Goal: Check status: Check status

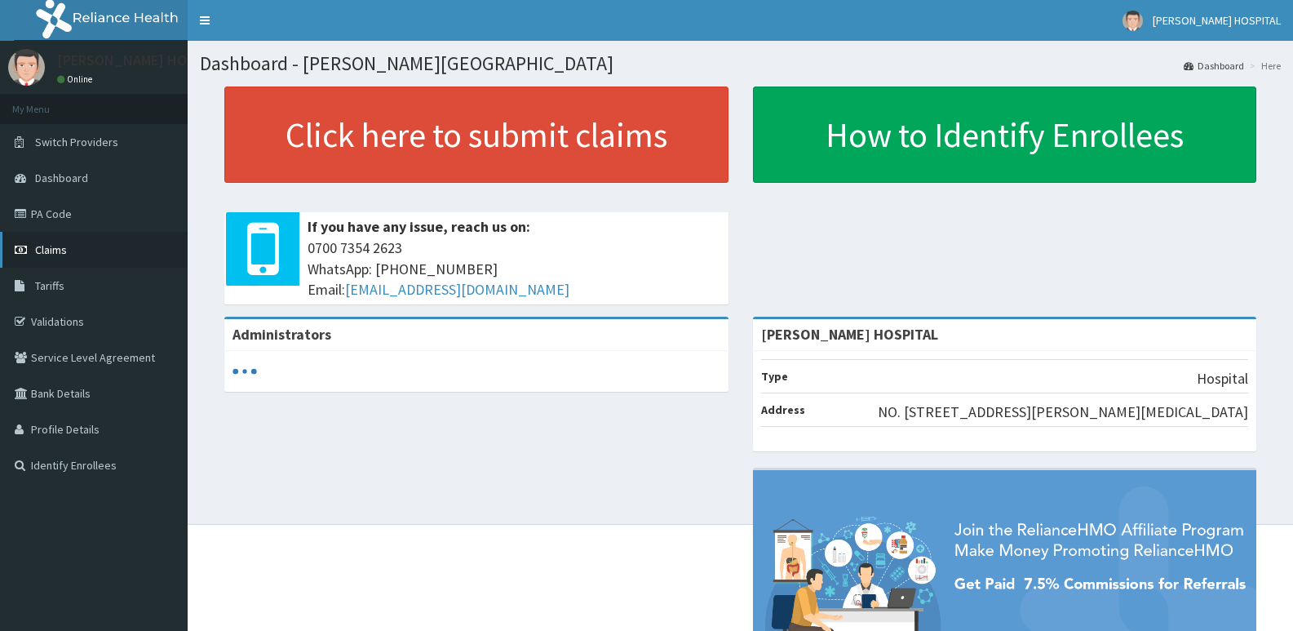
click at [73, 245] on link "Claims" at bounding box center [94, 250] width 188 height 36
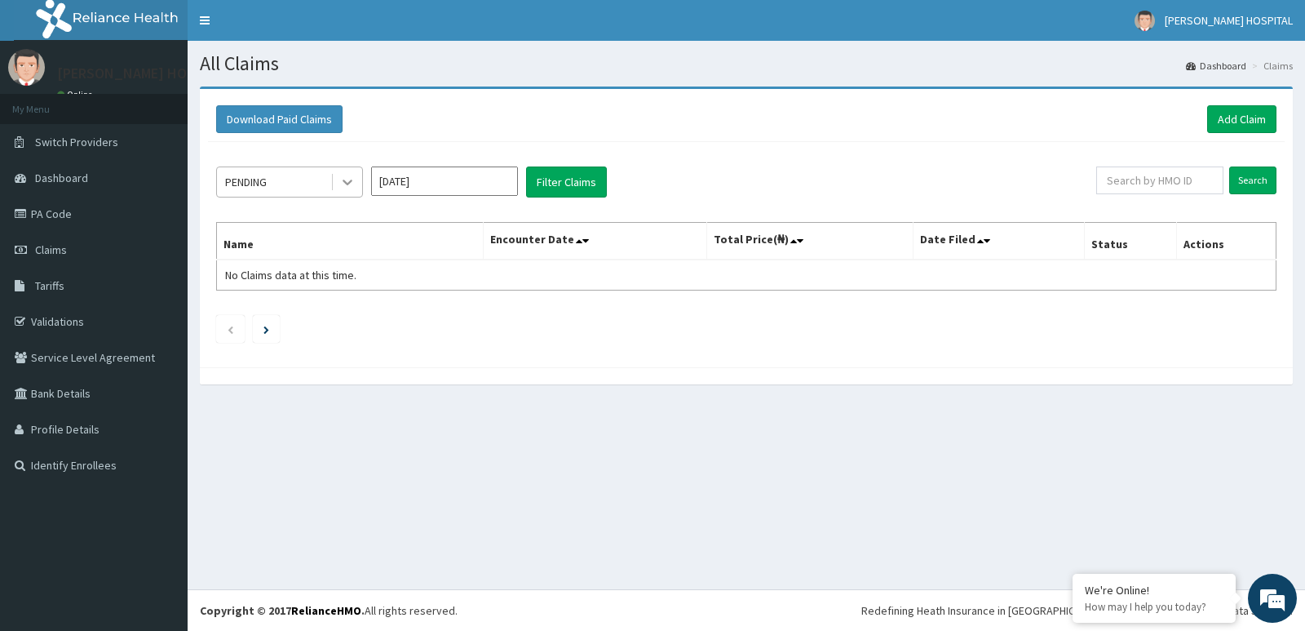
click at [353, 185] on icon at bounding box center [347, 182] width 16 height 16
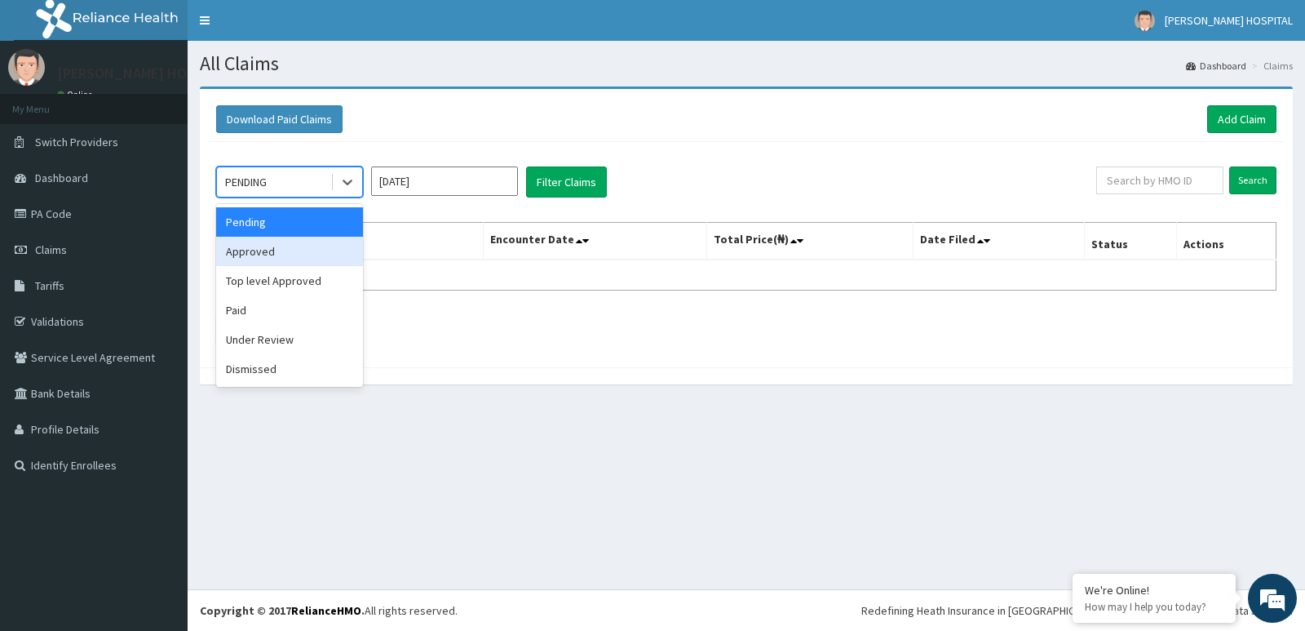
click at [277, 243] on div "Approved" at bounding box center [289, 251] width 147 height 29
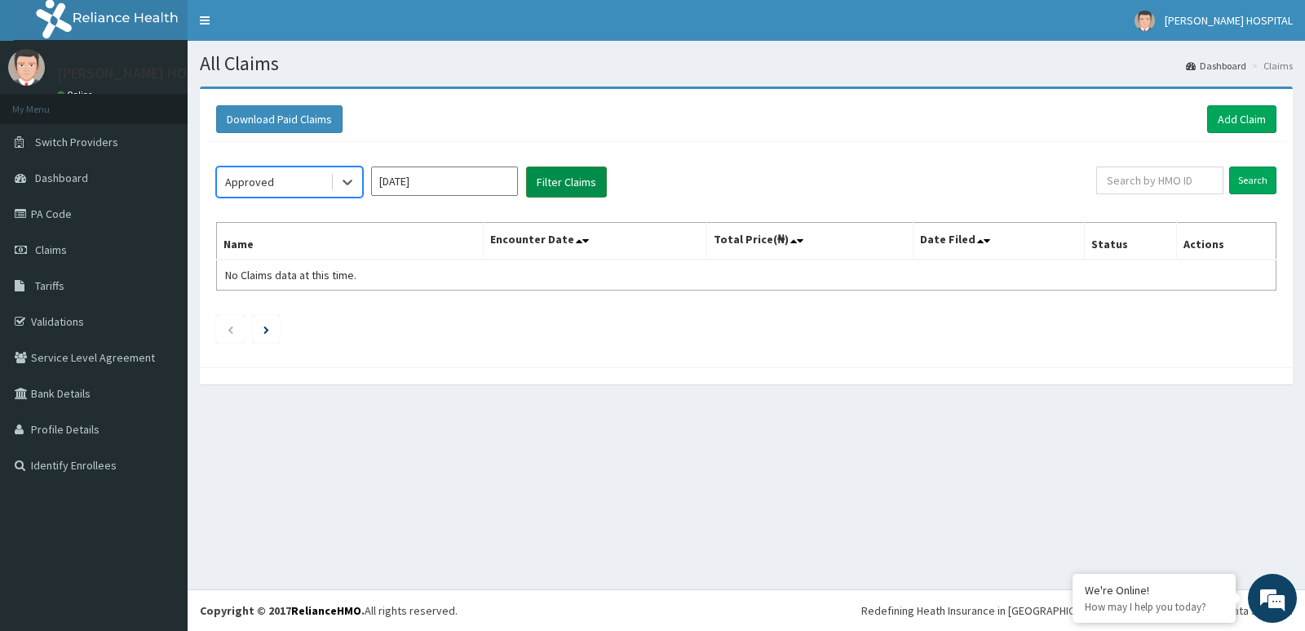
click at [547, 179] on button "Filter Claims" at bounding box center [566, 181] width 81 height 31
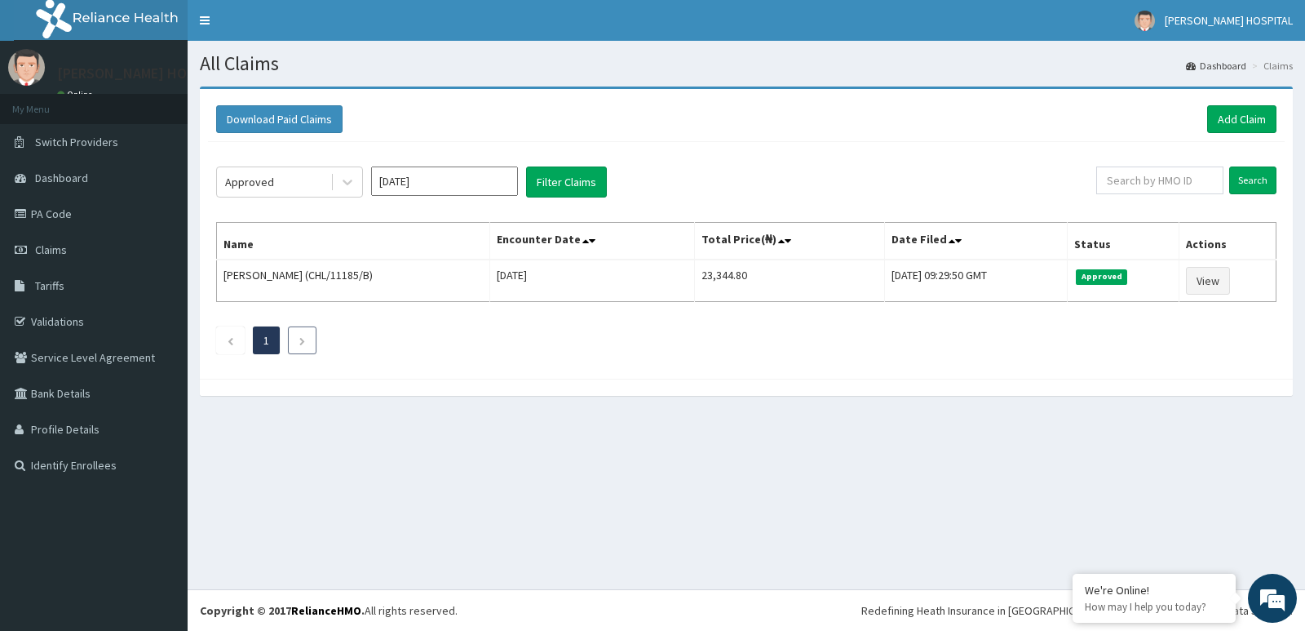
click at [311, 343] on li at bounding box center [302, 340] width 29 height 28
click at [230, 335] on link "Previous page" at bounding box center [230, 340] width 7 height 15
click at [583, 183] on button "Filter Claims" at bounding box center [566, 181] width 81 height 31
click at [1165, 177] on input "text" at bounding box center [1160, 180] width 128 height 28
paste input "TLF/10132/A"
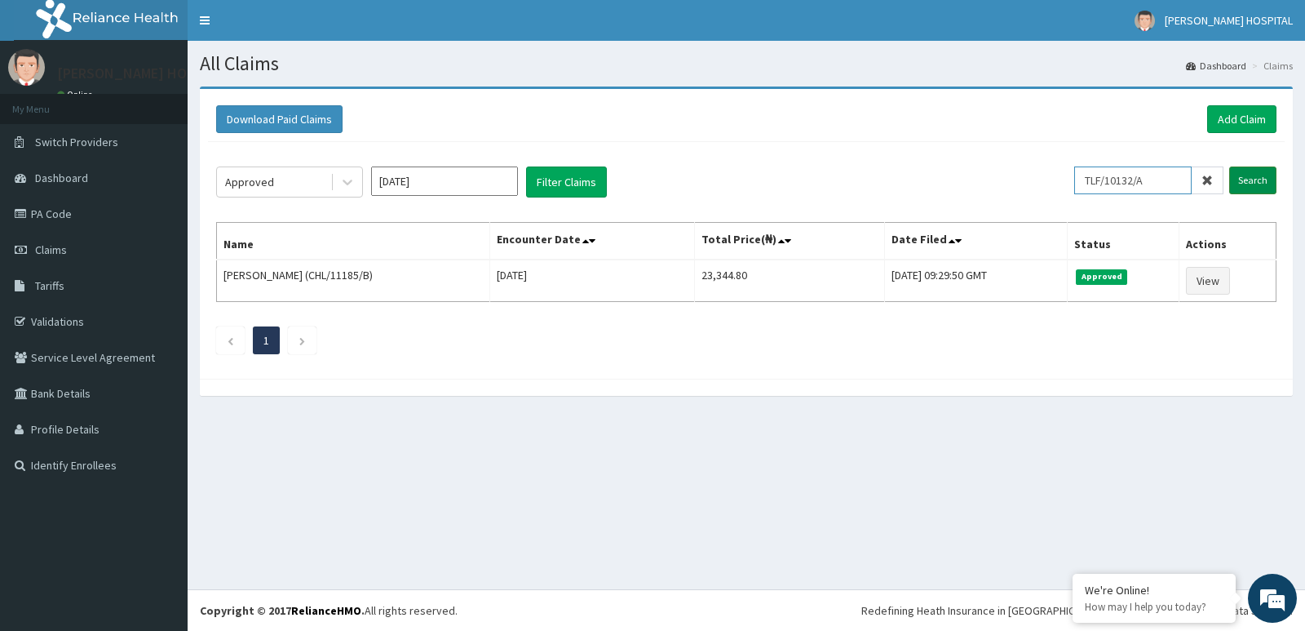
type input "TLF/10132/A"
click at [1241, 186] on input "Search" at bounding box center [1252, 180] width 47 height 28
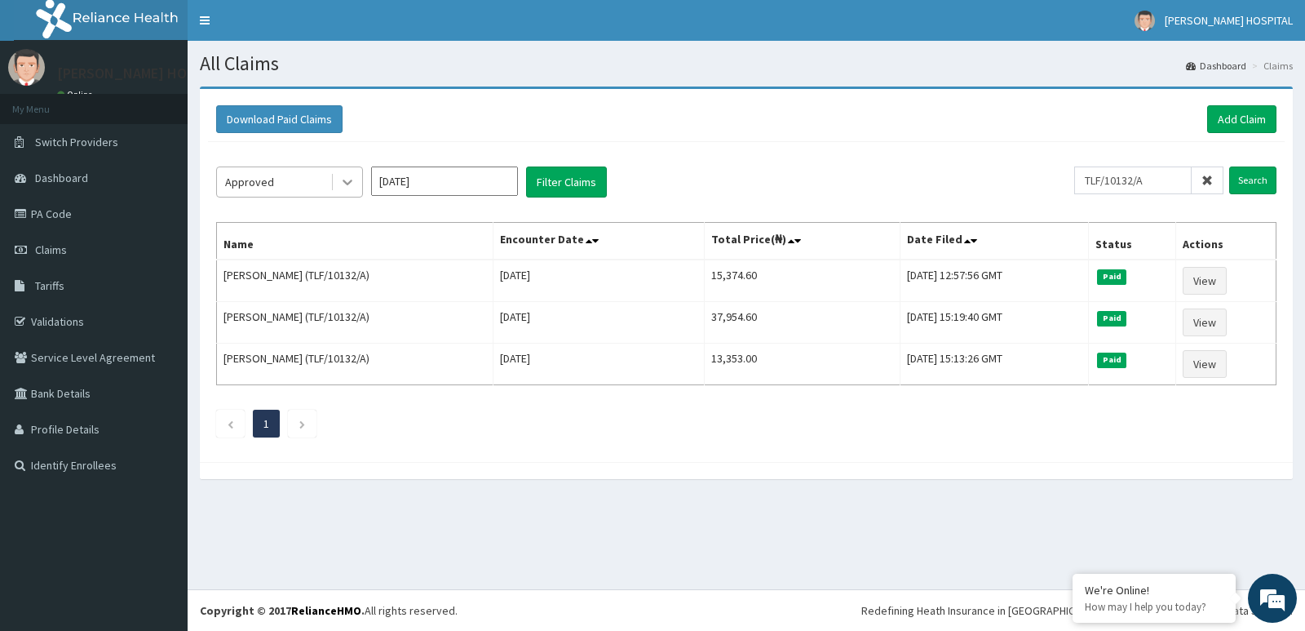
click at [347, 185] on icon at bounding box center [347, 182] width 16 height 16
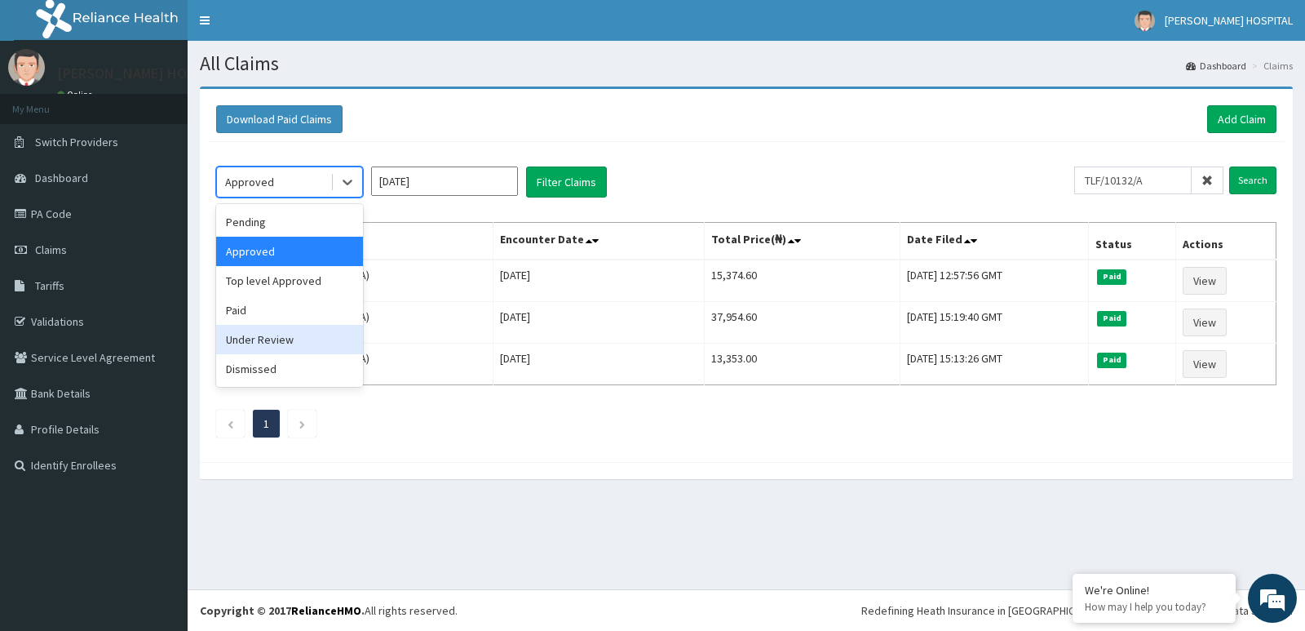
click at [295, 335] on div "Under Review" at bounding box center [289, 339] width 147 height 29
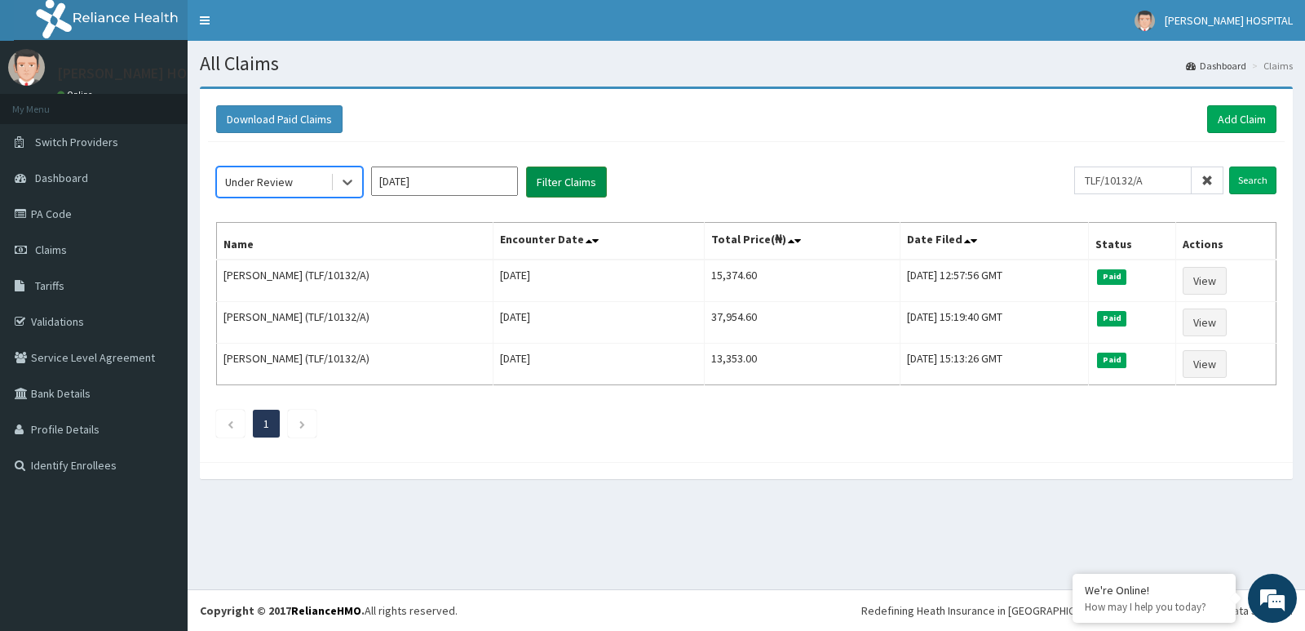
click at [583, 190] on button "Filter Claims" at bounding box center [566, 181] width 81 height 31
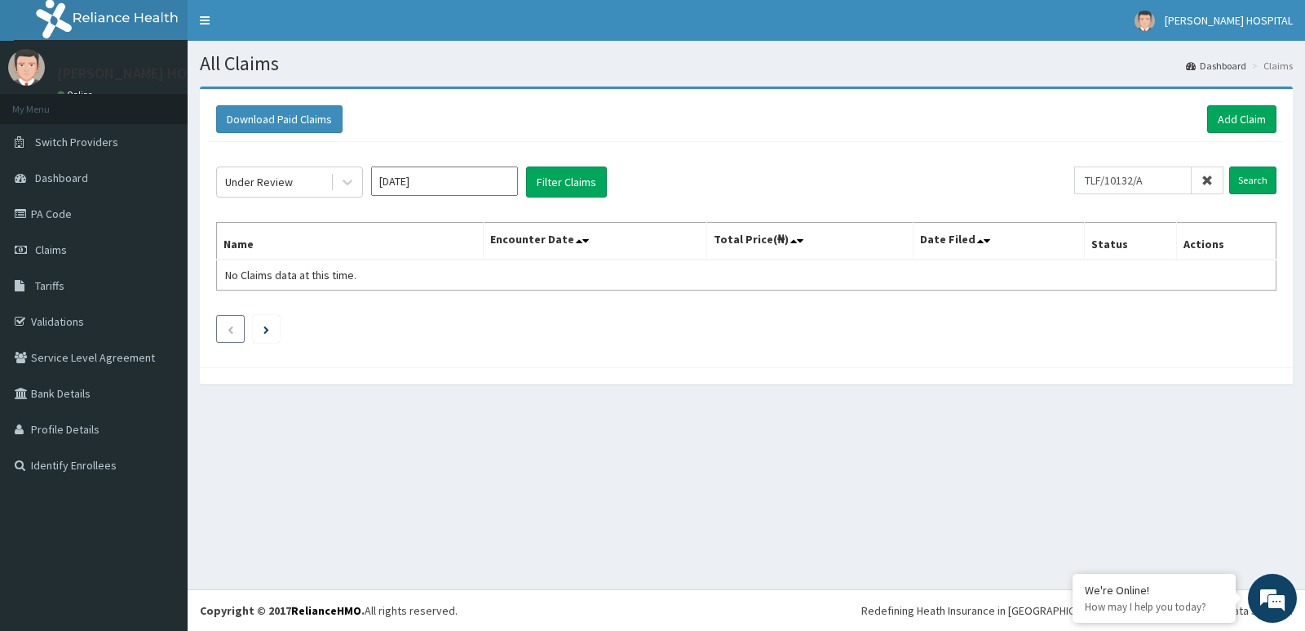
click at [229, 329] on icon "Previous page" at bounding box center [230, 330] width 7 height 10
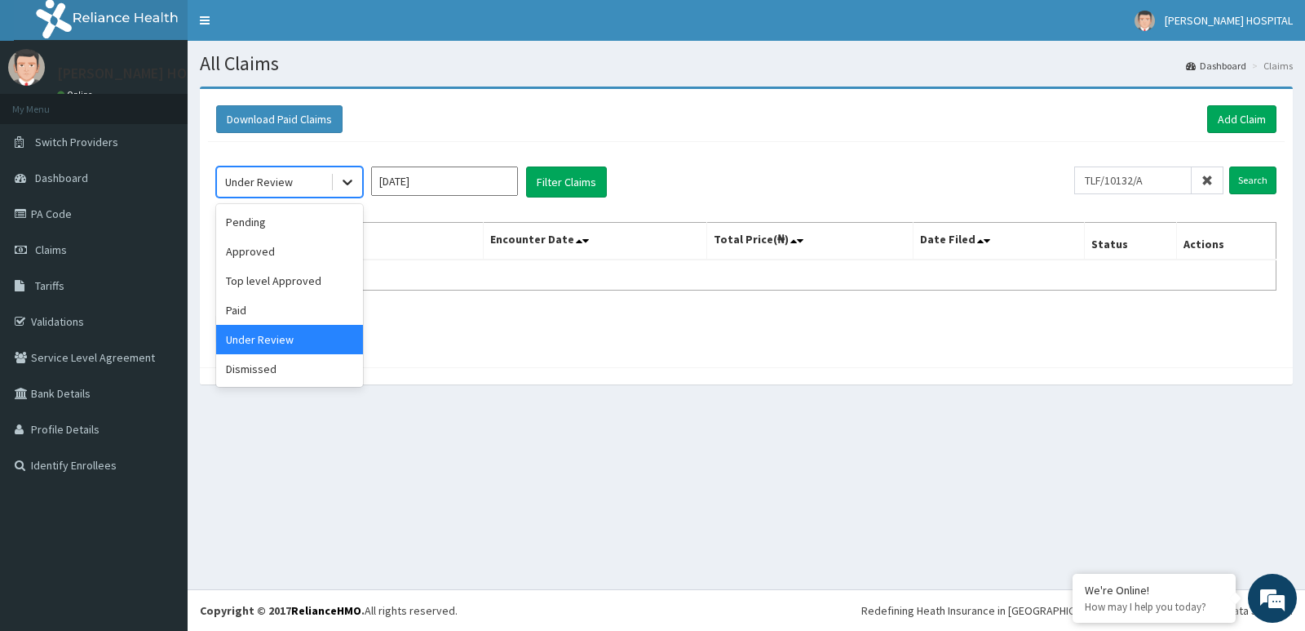
click at [347, 182] on icon at bounding box center [347, 182] width 16 height 16
click at [286, 244] on div "Approved" at bounding box center [289, 251] width 147 height 29
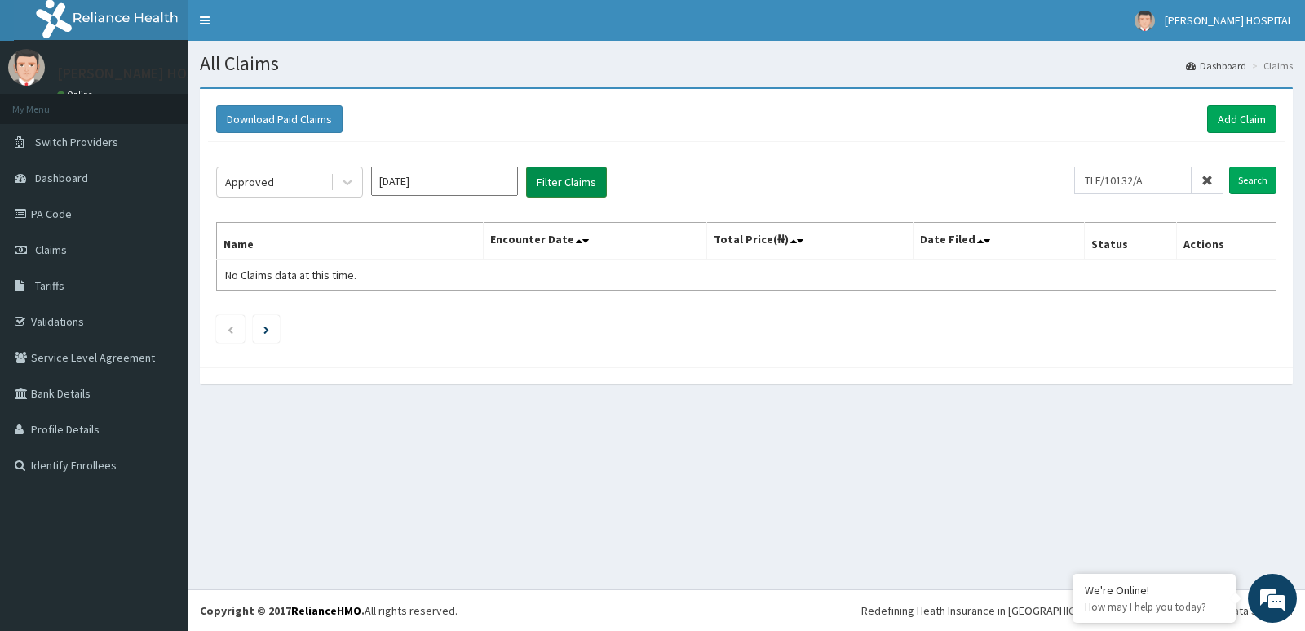
click at [565, 193] on button "Filter Claims" at bounding box center [566, 181] width 81 height 31
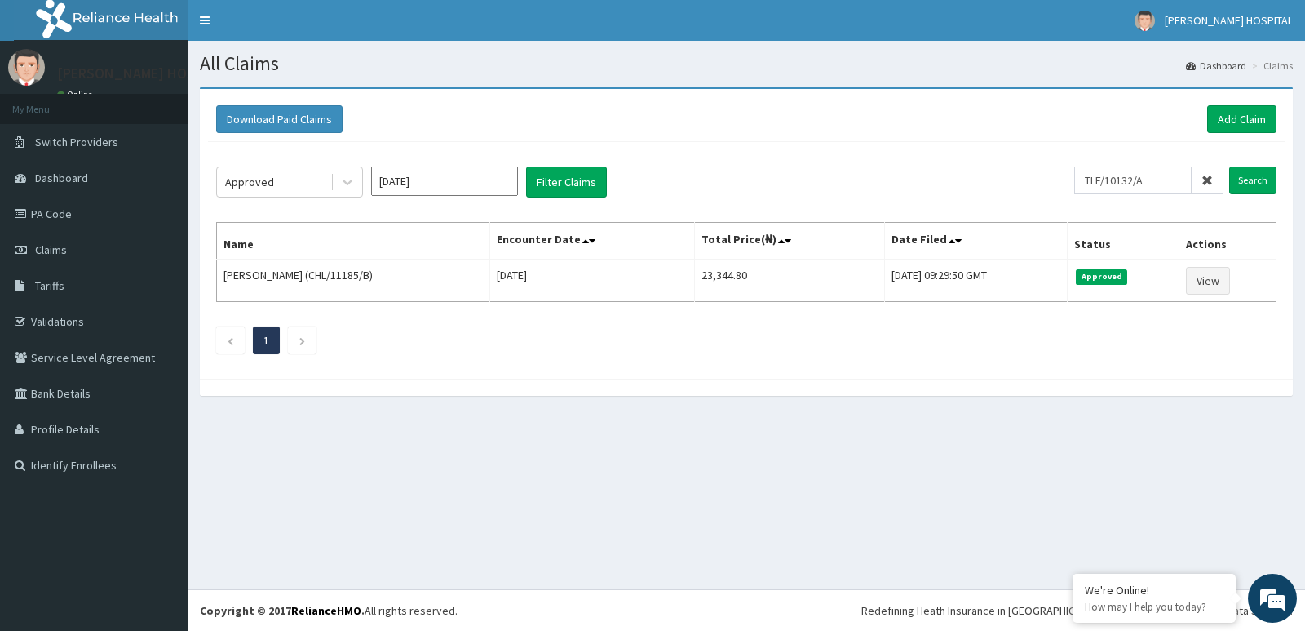
click at [1211, 183] on icon at bounding box center [1207, 180] width 11 height 11
click at [583, 178] on button "Filter Claims" at bounding box center [566, 181] width 81 height 31
click at [577, 184] on button "Filter Claims" at bounding box center [566, 181] width 81 height 31
click at [488, 177] on input "[DATE]" at bounding box center [444, 180] width 147 height 29
click at [447, 311] on div "Aug" at bounding box center [444, 317] width 33 height 30
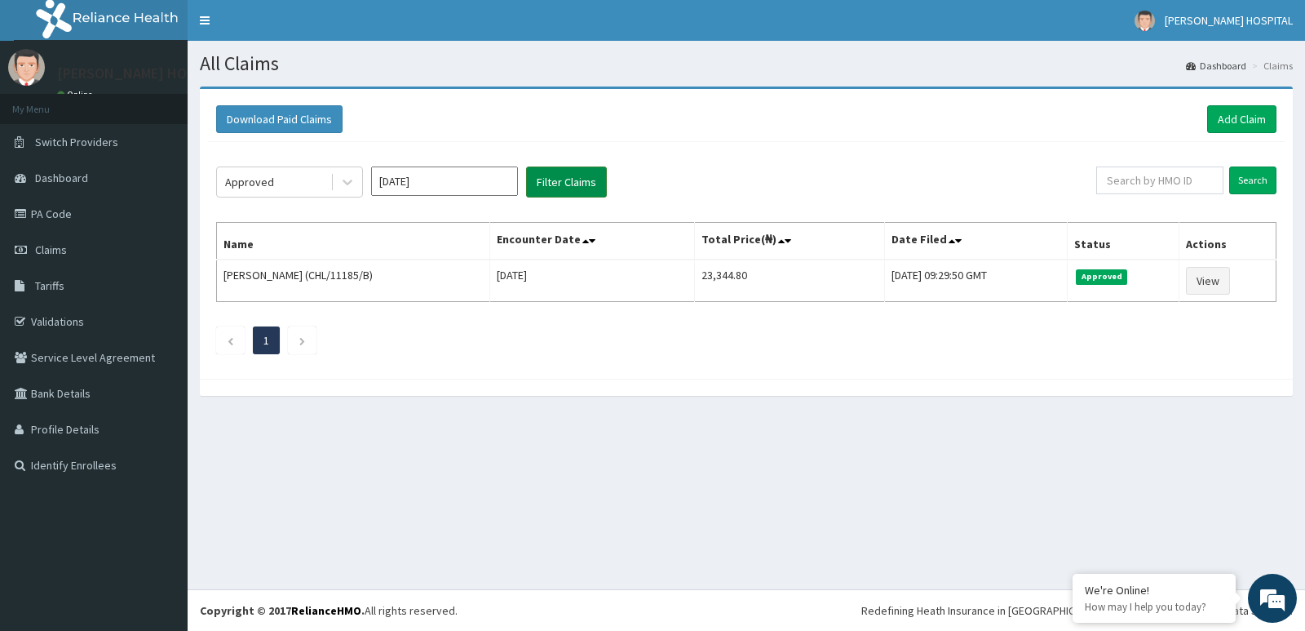
click at [588, 170] on button "Filter Claims" at bounding box center [566, 181] width 81 height 31
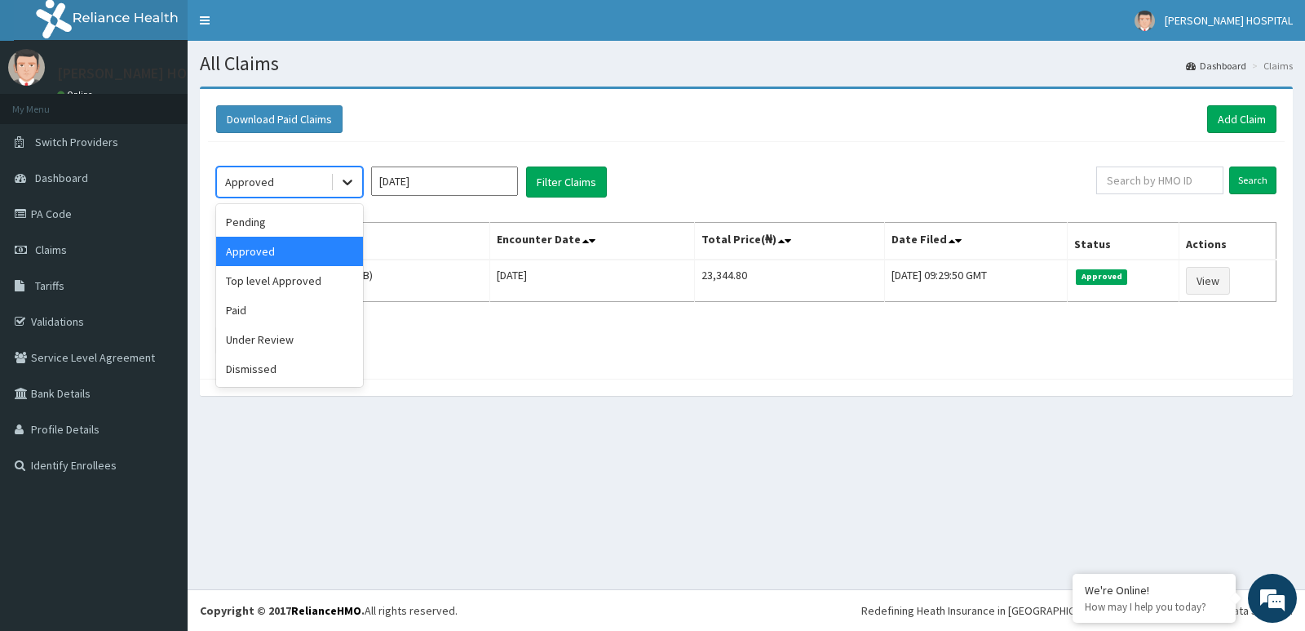
click at [356, 187] on div at bounding box center [347, 181] width 29 height 29
click at [332, 292] on div "Top level Approved" at bounding box center [289, 280] width 147 height 29
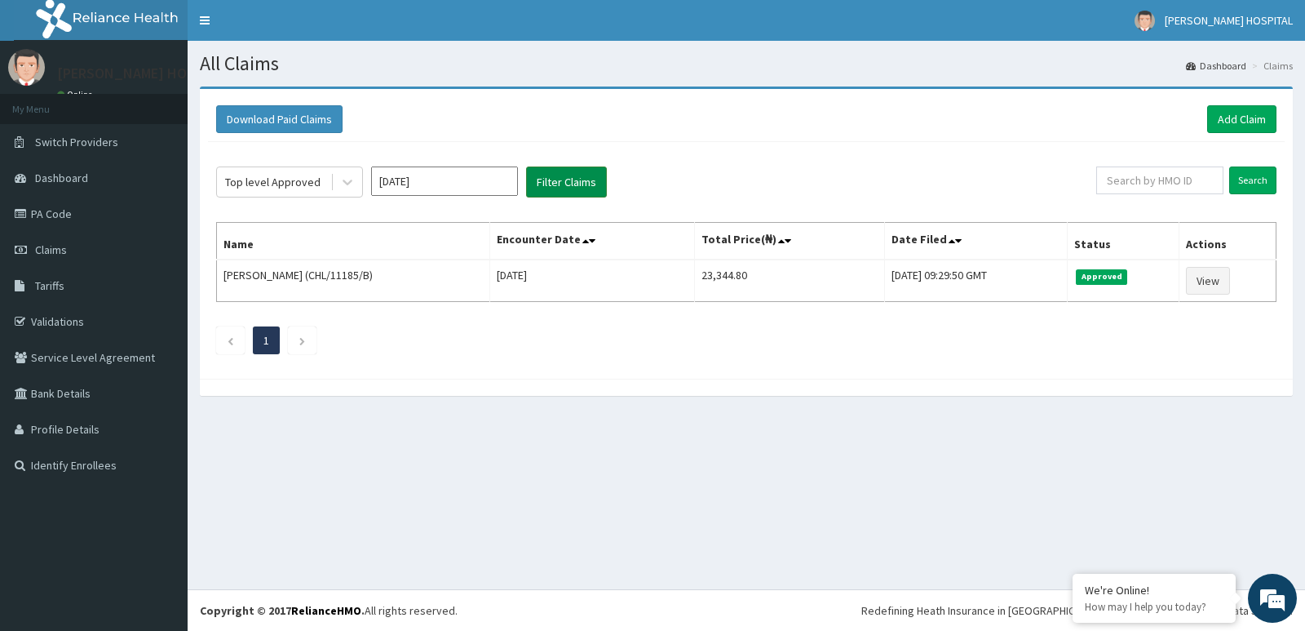
click at [551, 193] on button "Filter Claims" at bounding box center [566, 181] width 81 height 31
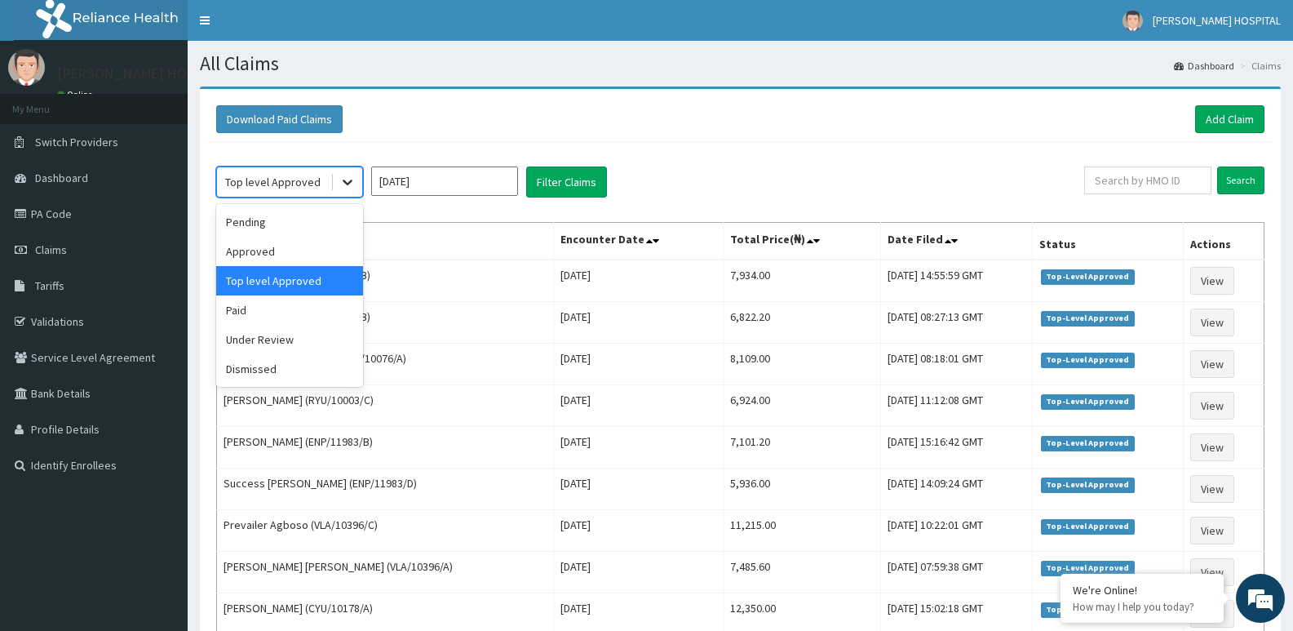
click at [348, 180] on icon at bounding box center [347, 182] width 16 height 16
click at [304, 255] on div "Approved" at bounding box center [289, 251] width 147 height 29
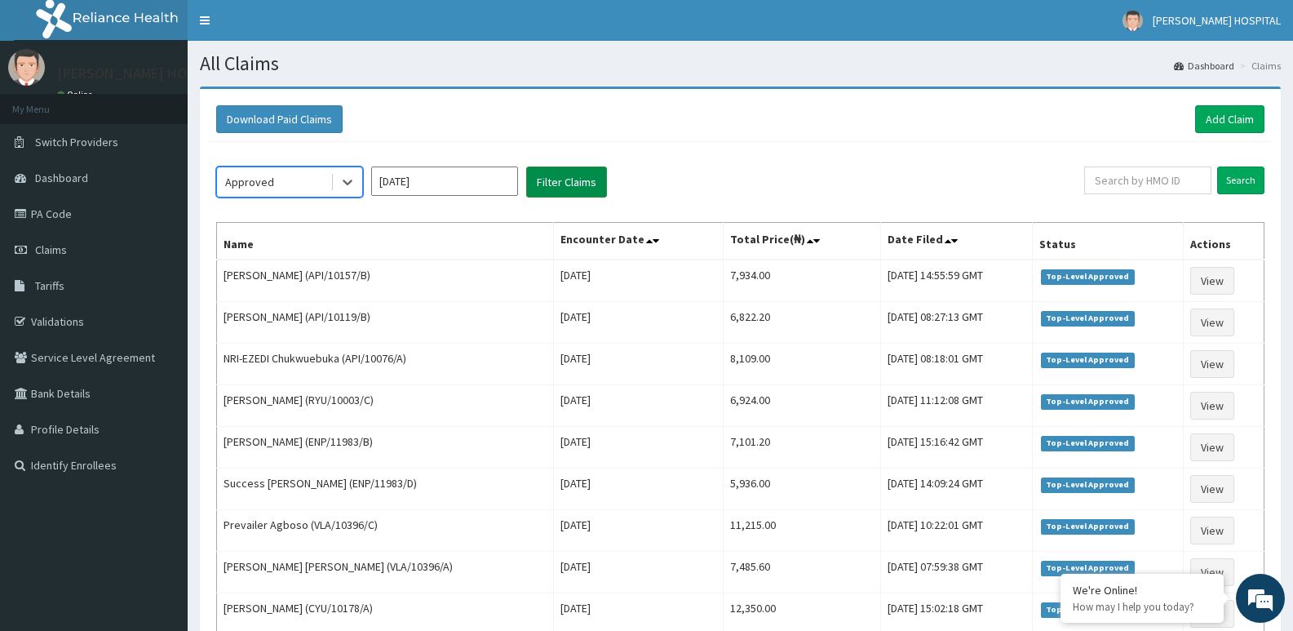
click at [566, 193] on button "Filter Claims" at bounding box center [566, 181] width 81 height 31
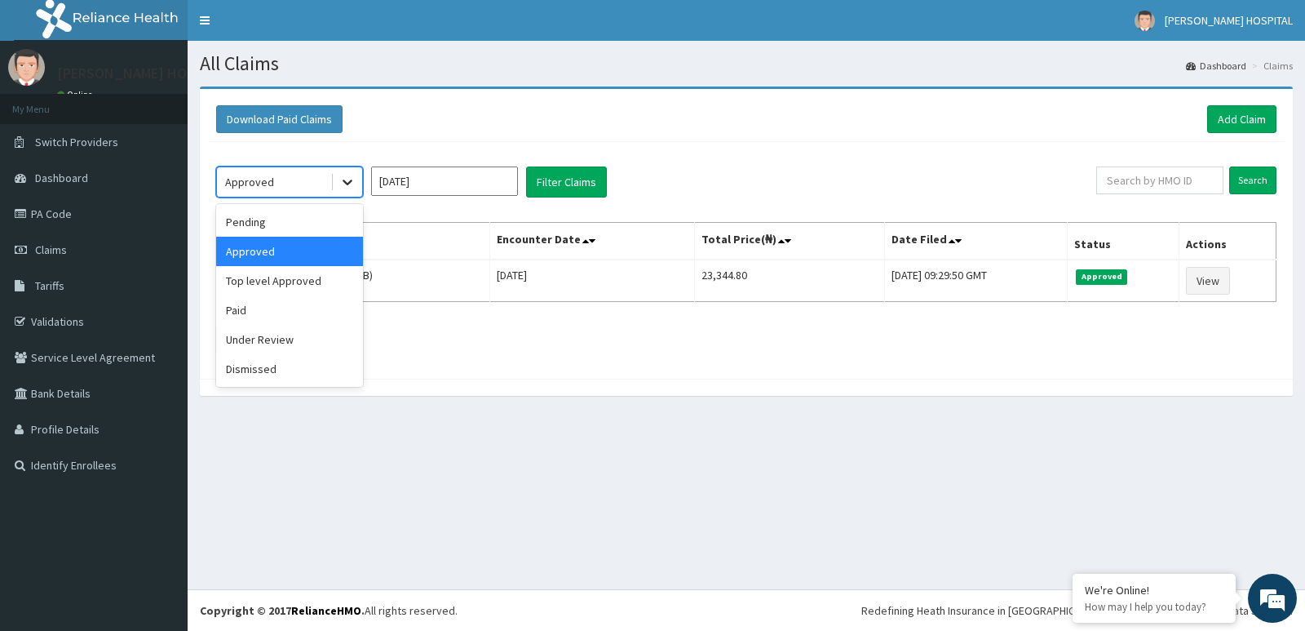
click at [347, 185] on icon at bounding box center [347, 182] width 16 height 16
click at [313, 227] on div "Pending" at bounding box center [289, 221] width 147 height 29
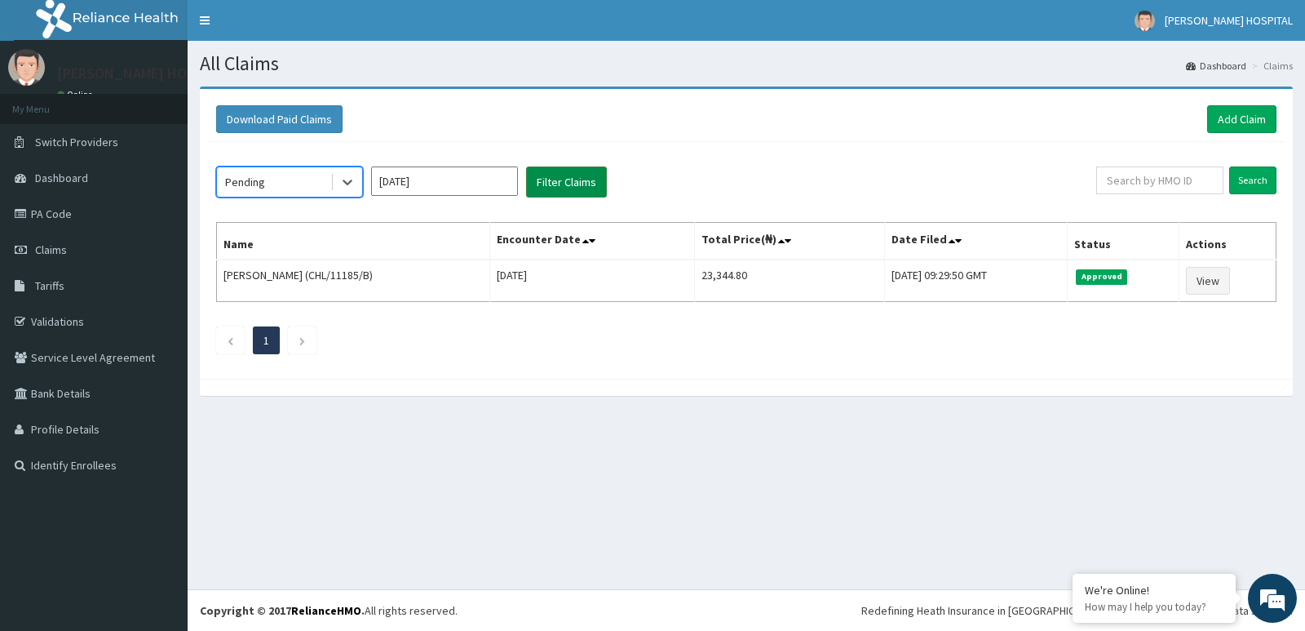
click at [565, 191] on button "Filter Claims" at bounding box center [566, 181] width 81 height 31
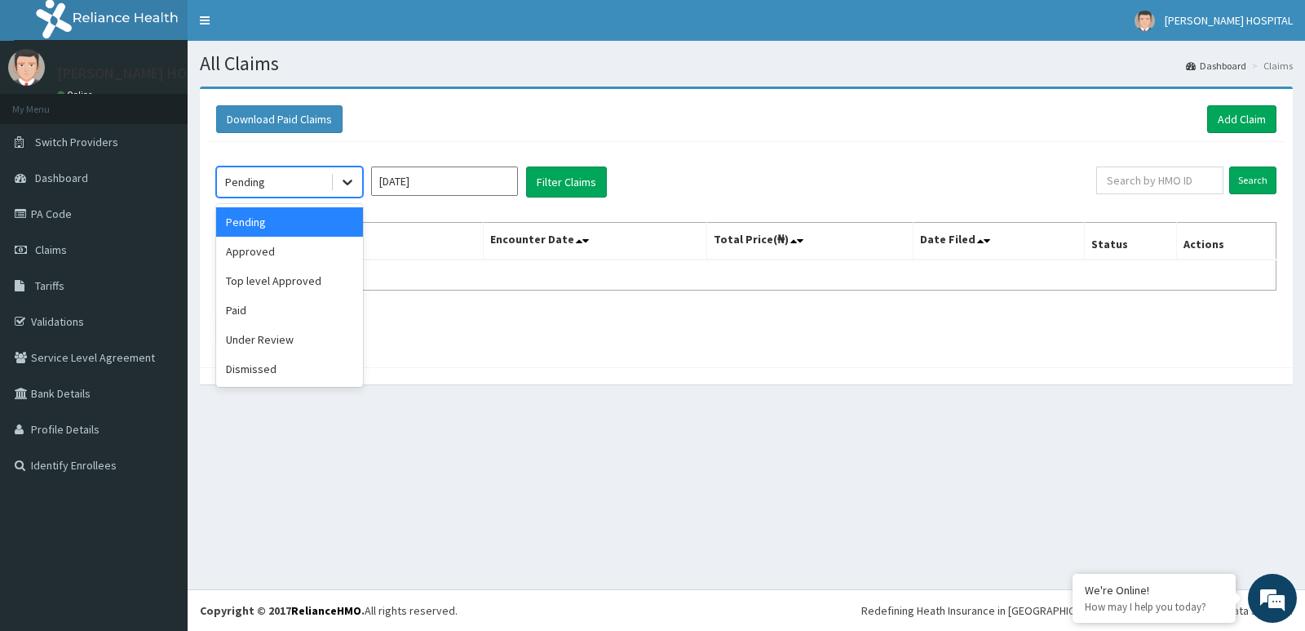
click at [357, 184] on div at bounding box center [347, 181] width 29 height 29
click at [299, 275] on div "Top level Approved" at bounding box center [289, 280] width 147 height 29
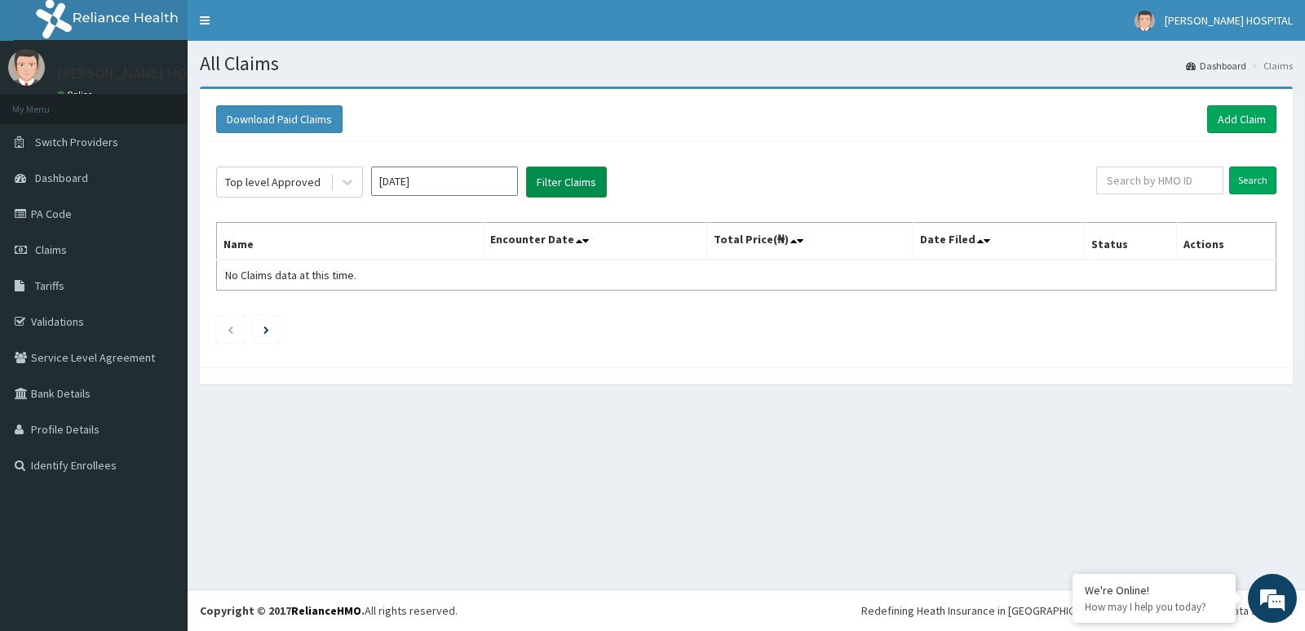
click at [551, 196] on button "Filter Claims" at bounding box center [566, 181] width 81 height 31
